Goal: Transaction & Acquisition: Obtain resource

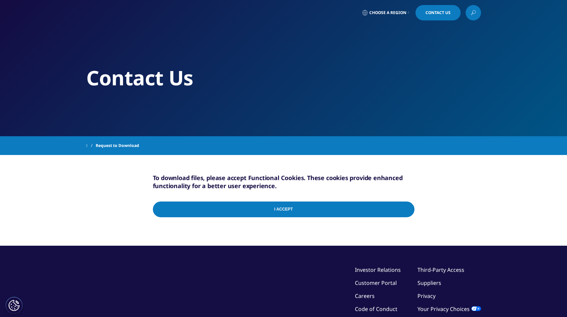
click at [276, 213] on input "I Accept" at bounding box center [284, 209] width 262 height 16
click at [337, 210] on input "I Accept" at bounding box center [284, 209] width 262 height 16
click at [338, 210] on input "I Accept" at bounding box center [284, 209] width 262 height 16
click at [14, 305] on button "Definições de cookies" at bounding box center [14, 305] width 17 height 17
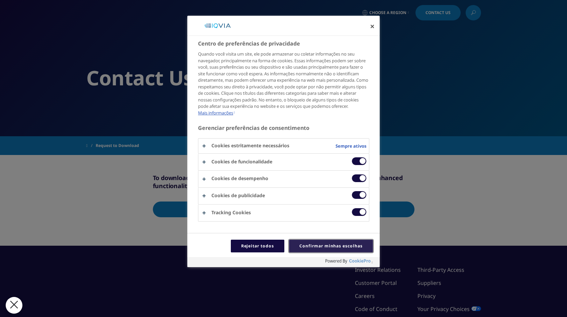
click at [315, 250] on button "Confirmar minhas escolhas" at bounding box center [331, 246] width 84 height 13
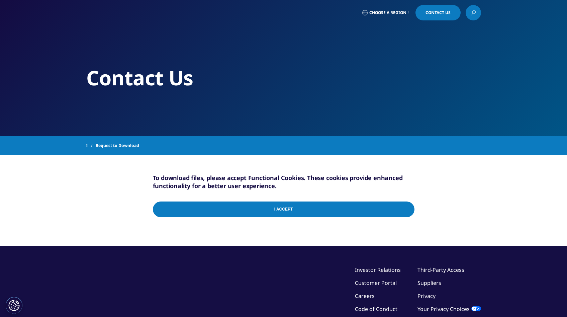
click at [302, 204] on input "I Accept" at bounding box center [284, 209] width 262 height 16
click at [402, 206] on input "I Accept" at bounding box center [284, 209] width 262 height 16
